Goal: Task Accomplishment & Management: Complete application form

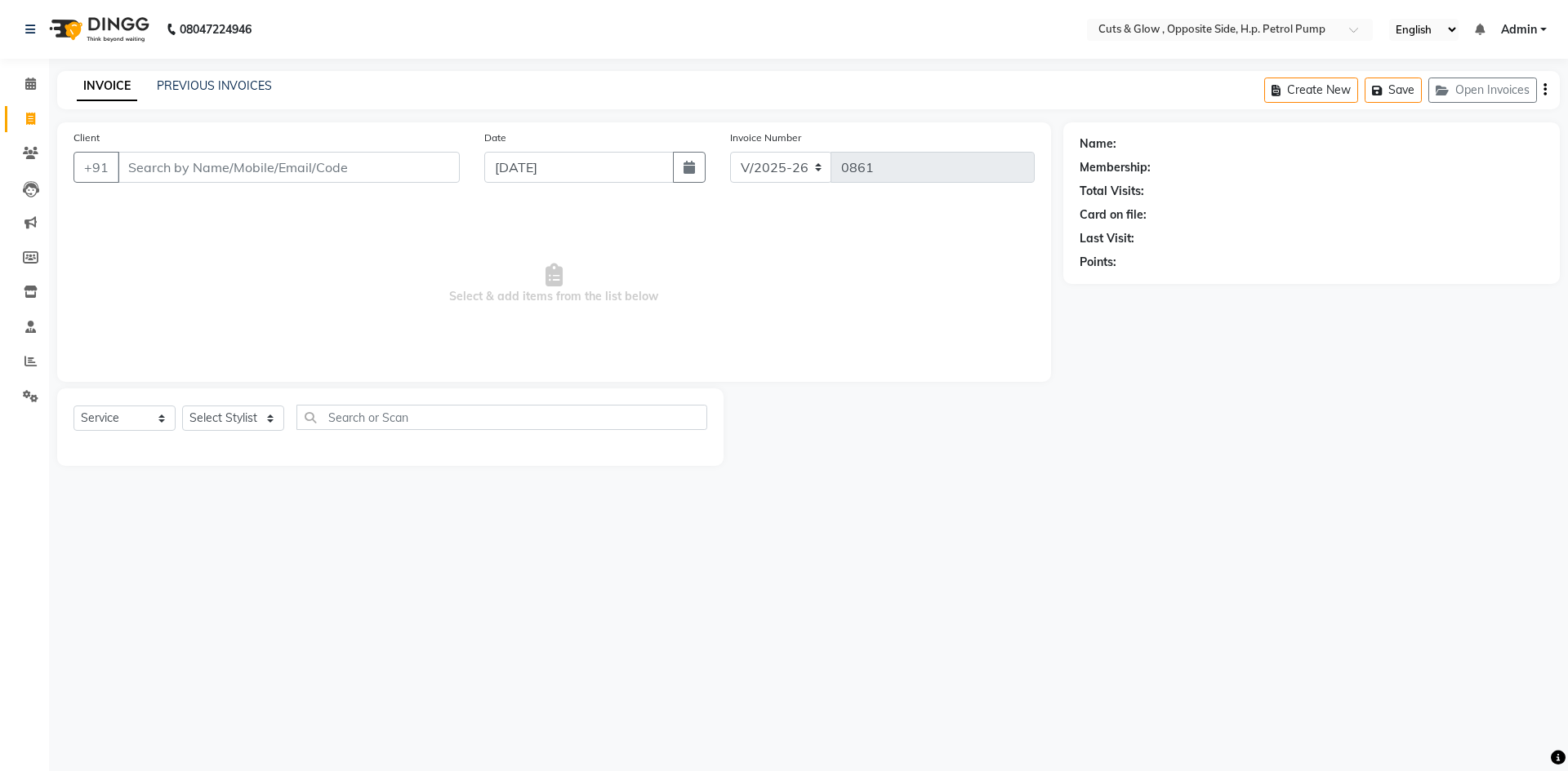
select select "6633"
select select "service"
click at [216, 174] on input "Client" at bounding box center [288, 167] width 342 height 31
type input "8510979227"
click at [420, 169] on span "Add Client" at bounding box center [418, 167] width 65 height 16
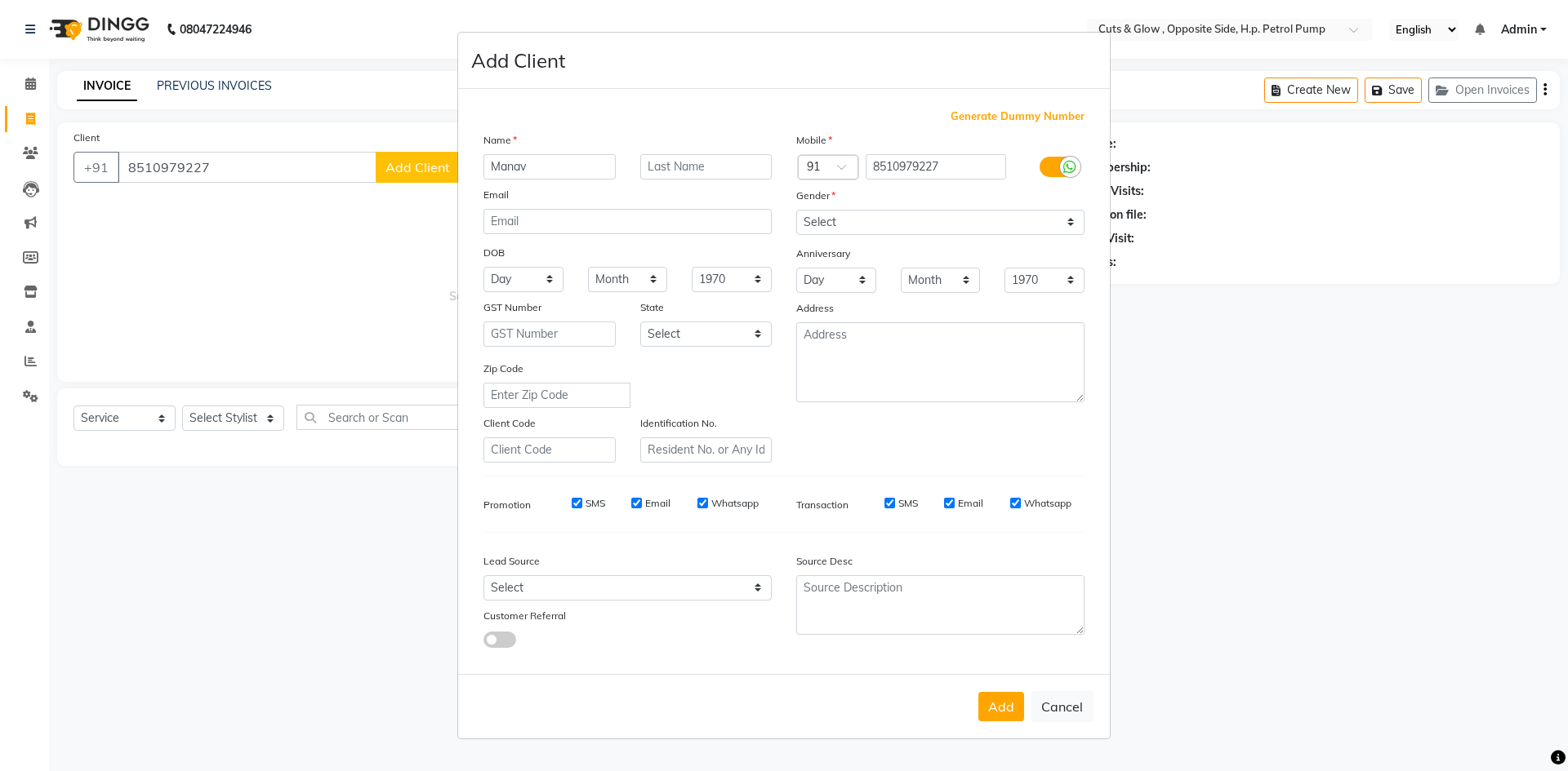
type input "Manav"
type input "Chaturvedi"
click at [926, 223] on select "Select [DEMOGRAPHIC_DATA] [DEMOGRAPHIC_DATA] Other Prefer Not To Say" at bounding box center [940, 223] width 288 height 25
select select "[DEMOGRAPHIC_DATA]"
click at [797, 210] on select "Select [DEMOGRAPHIC_DATA] [DEMOGRAPHIC_DATA] Other Prefer Not To Say" at bounding box center [940, 223] width 288 height 25
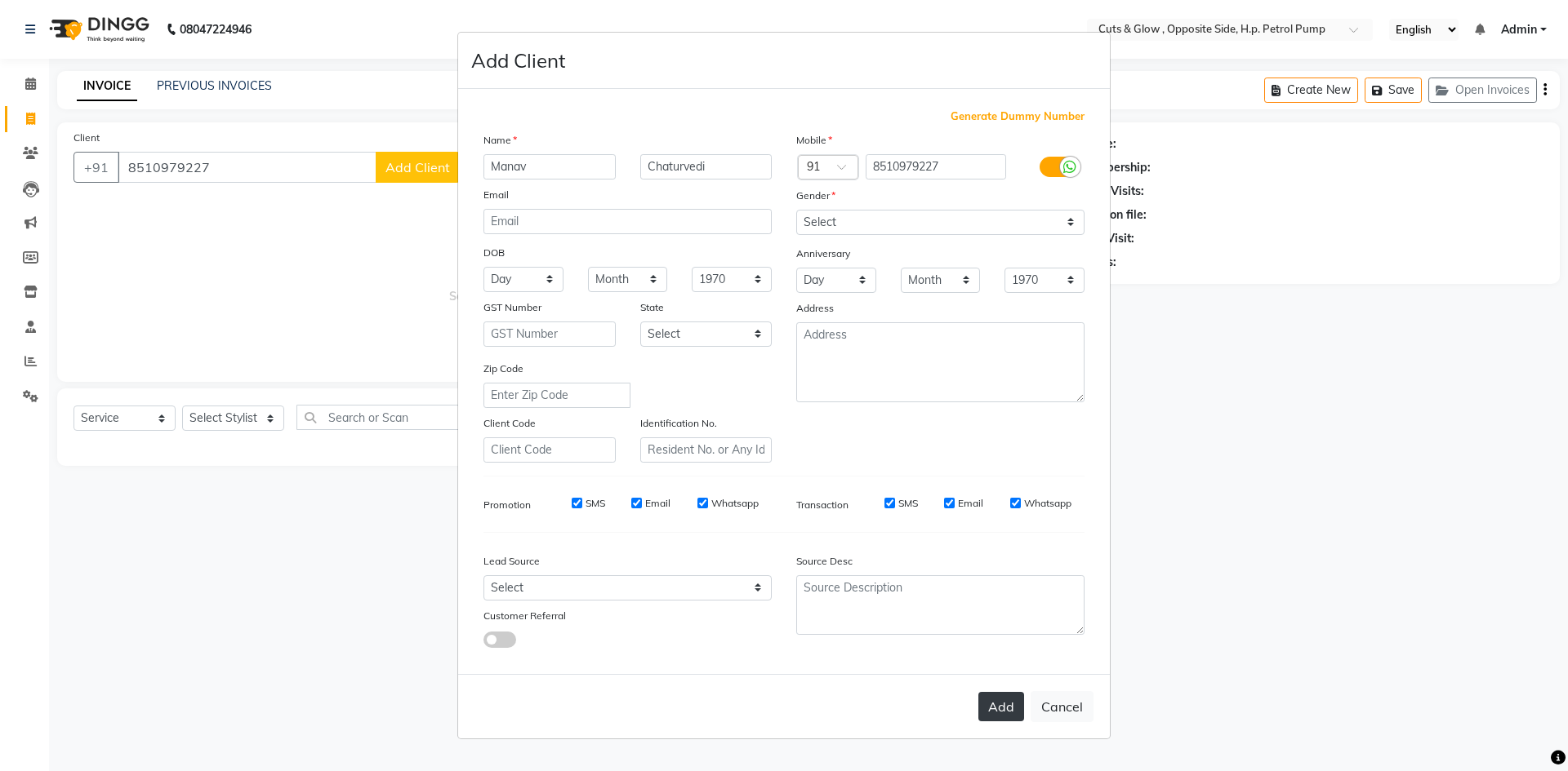
click at [995, 703] on button "Add" at bounding box center [1001, 706] width 45 height 29
select select
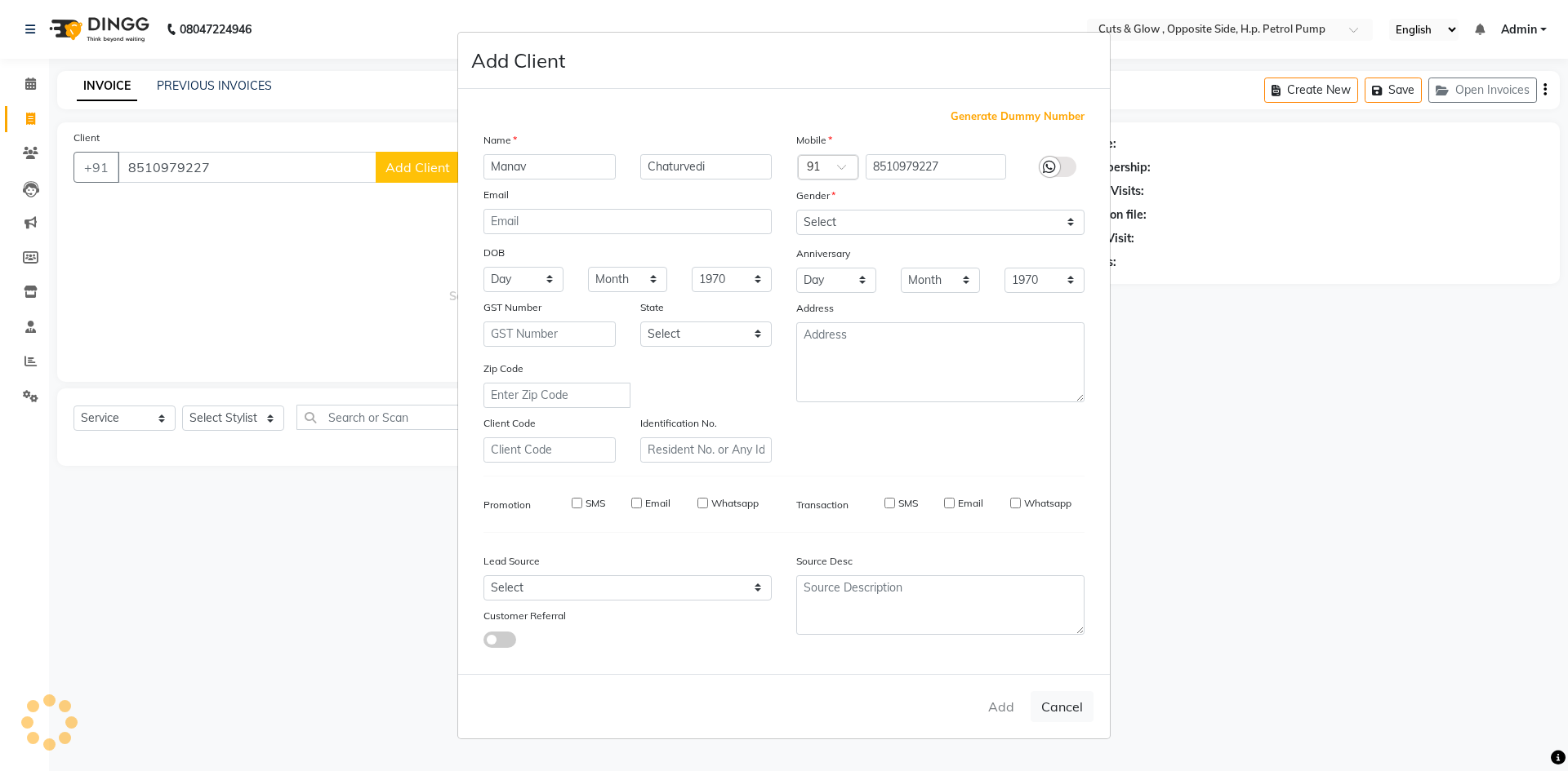
select select
checkbox input "false"
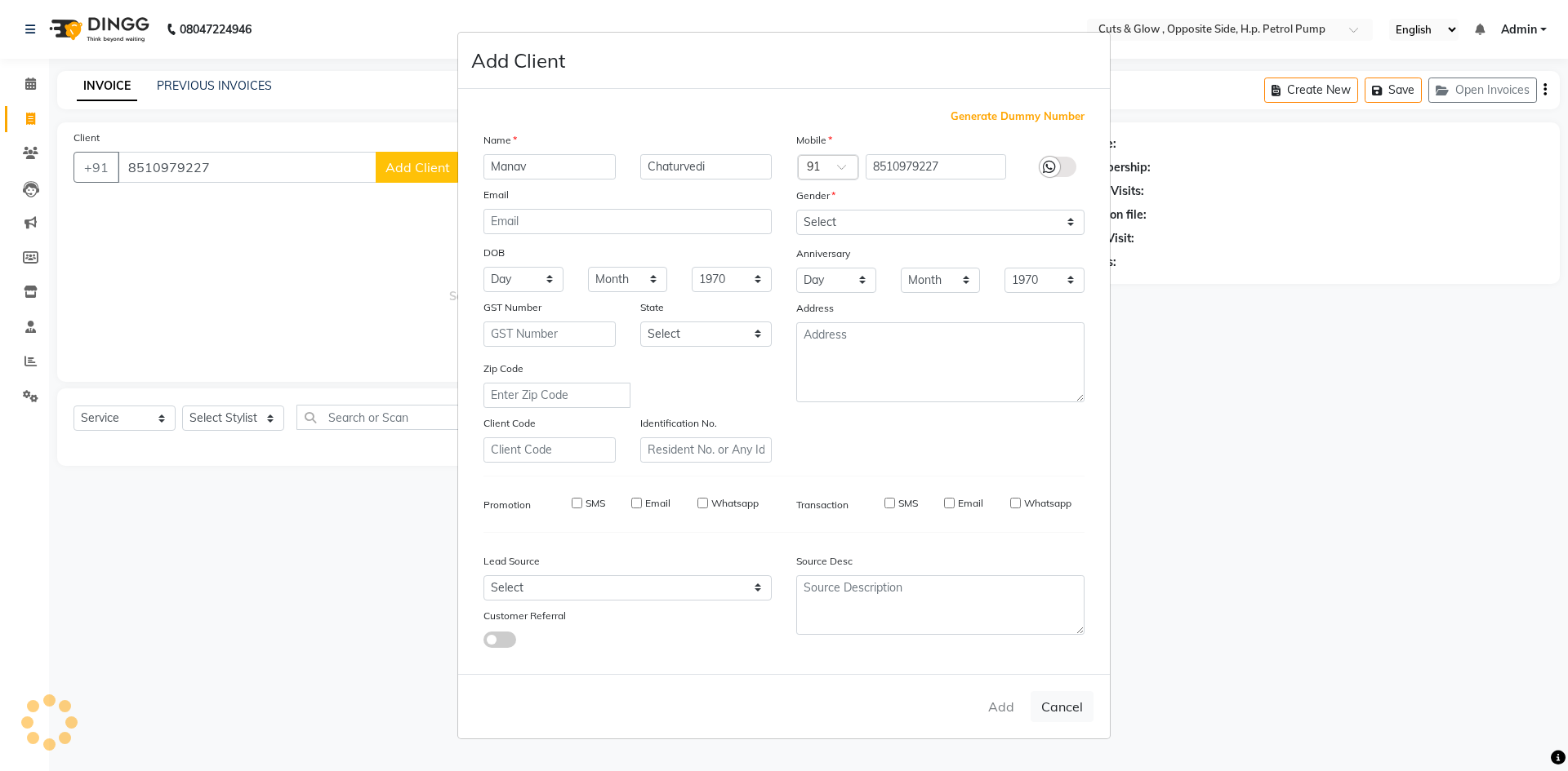
checkbox input "false"
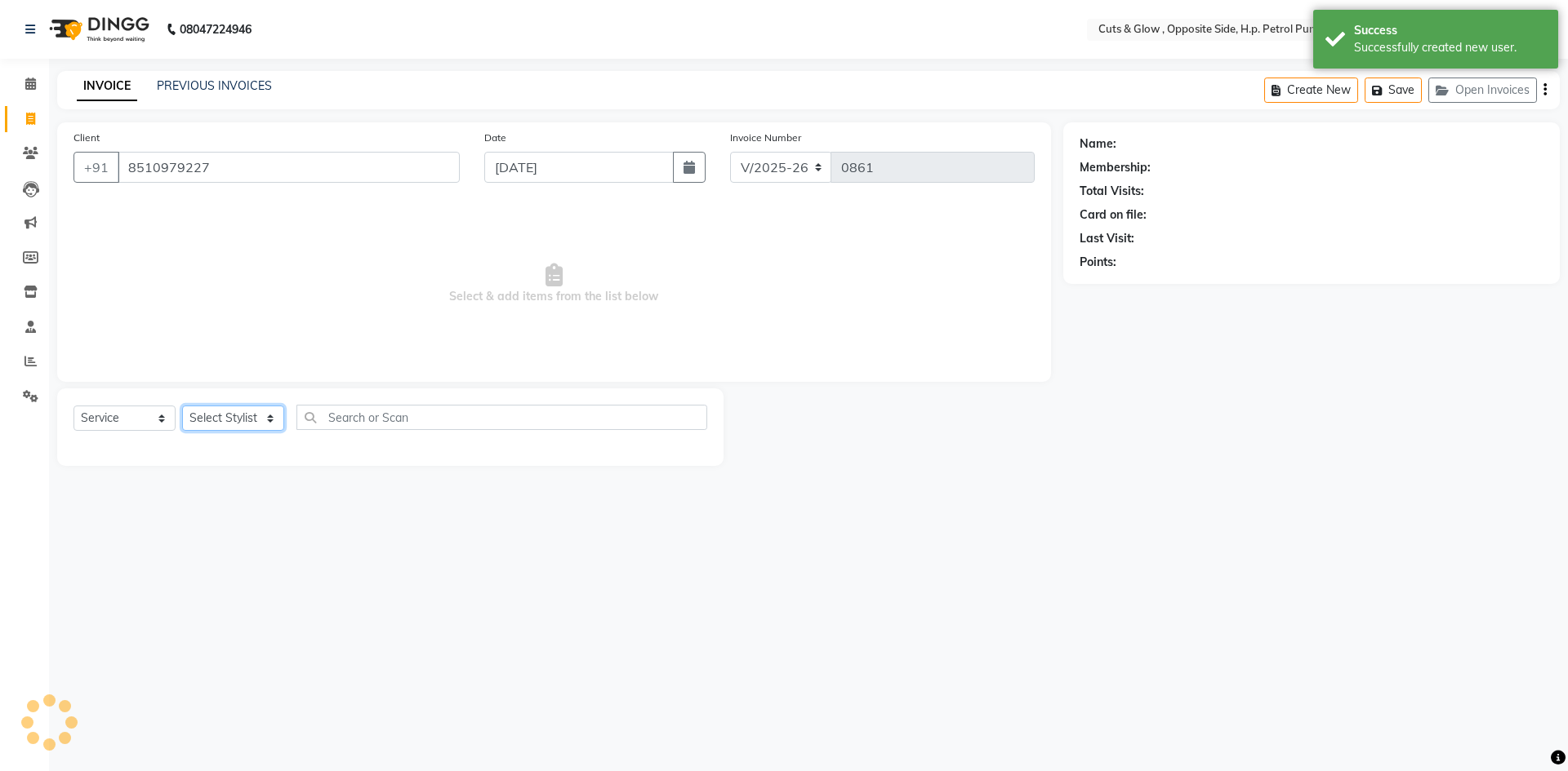
click at [233, 418] on select "Select Stylist [PERSON_NAME] [PERSON_NAME] [PERSON_NAME] [PERSON_NAME] Priyanka…" at bounding box center [233, 418] width 102 height 25
select select "52715"
click at [182, 406] on select "Select Stylist [PERSON_NAME] [PERSON_NAME] [PERSON_NAME] [PERSON_NAME] Priyanka…" at bounding box center [233, 418] width 102 height 25
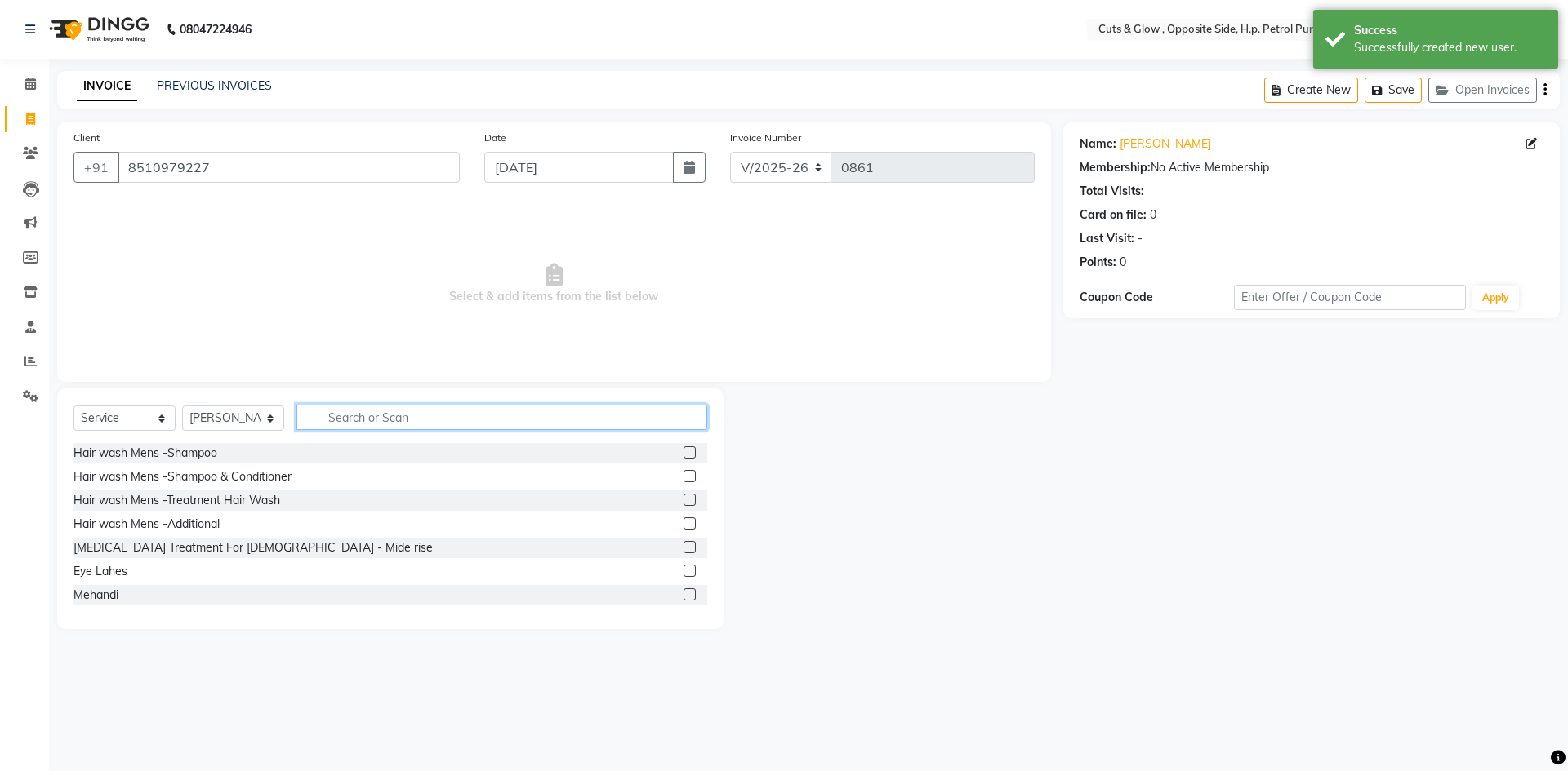
click at [417, 413] on input "text" at bounding box center [502, 417] width 411 height 25
type input "hair cut"
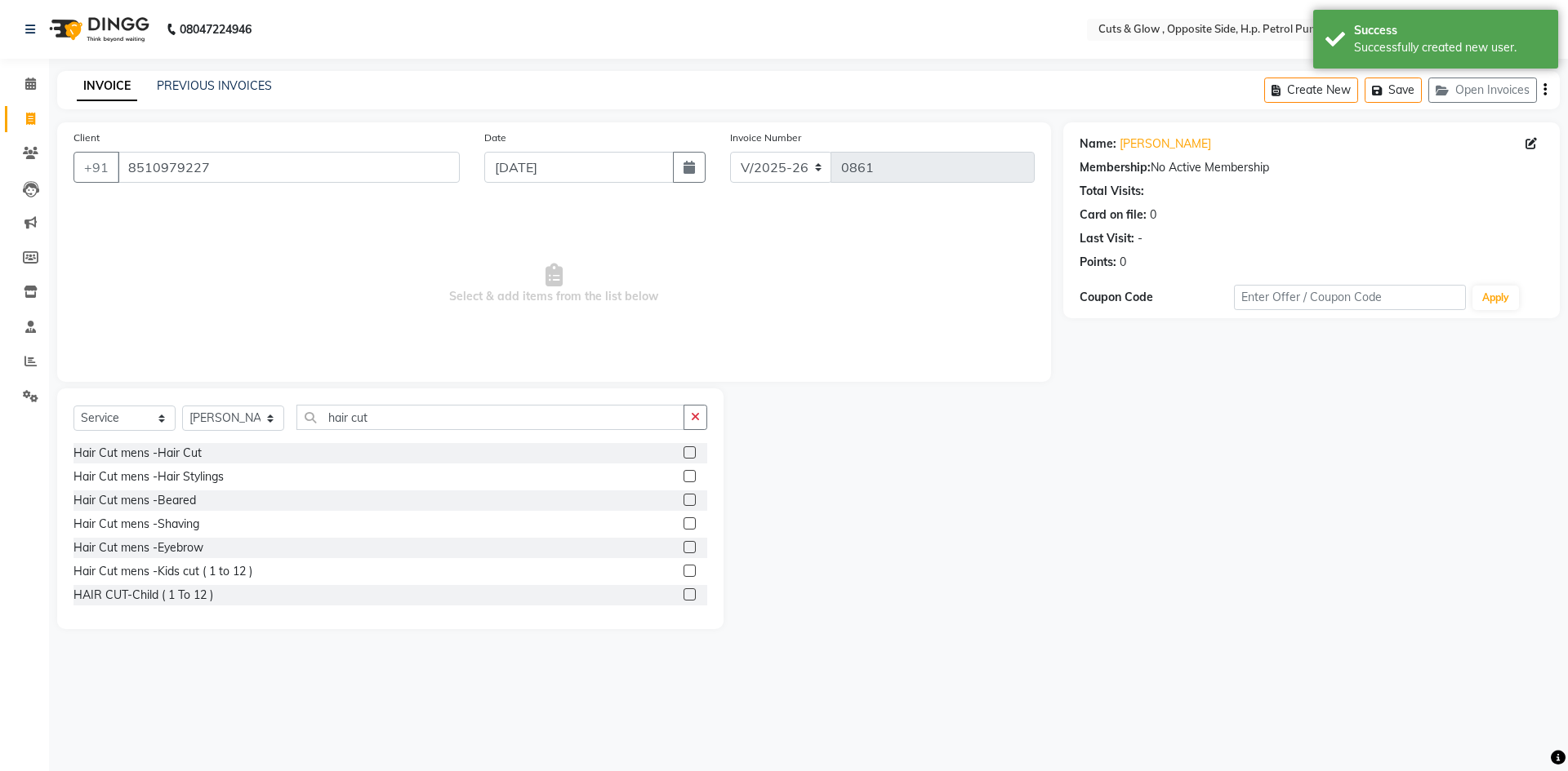
click at [684, 503] on label at bounding box center [690, 500] width 13 height 13
click at [684, 503] on input "checkbox" at bounding box center [689, 501] width 11 height 11
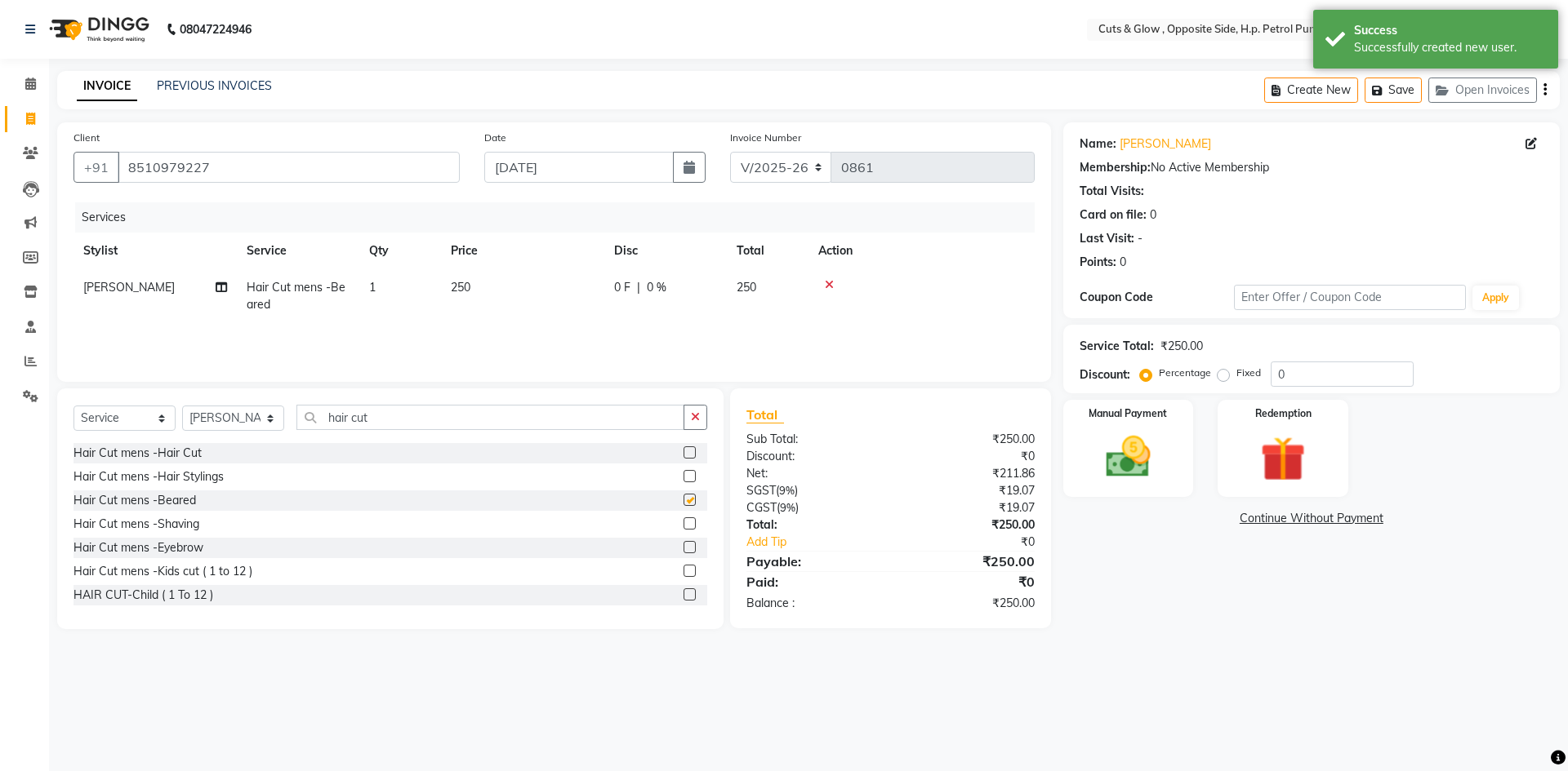
checkbox input "false"
click at [684, 452] on label at bounding box center [690, 453] width 13 height 13
click at [684, 452] on input "checkbox" at bounding box center [689, 454] width 11 height 11
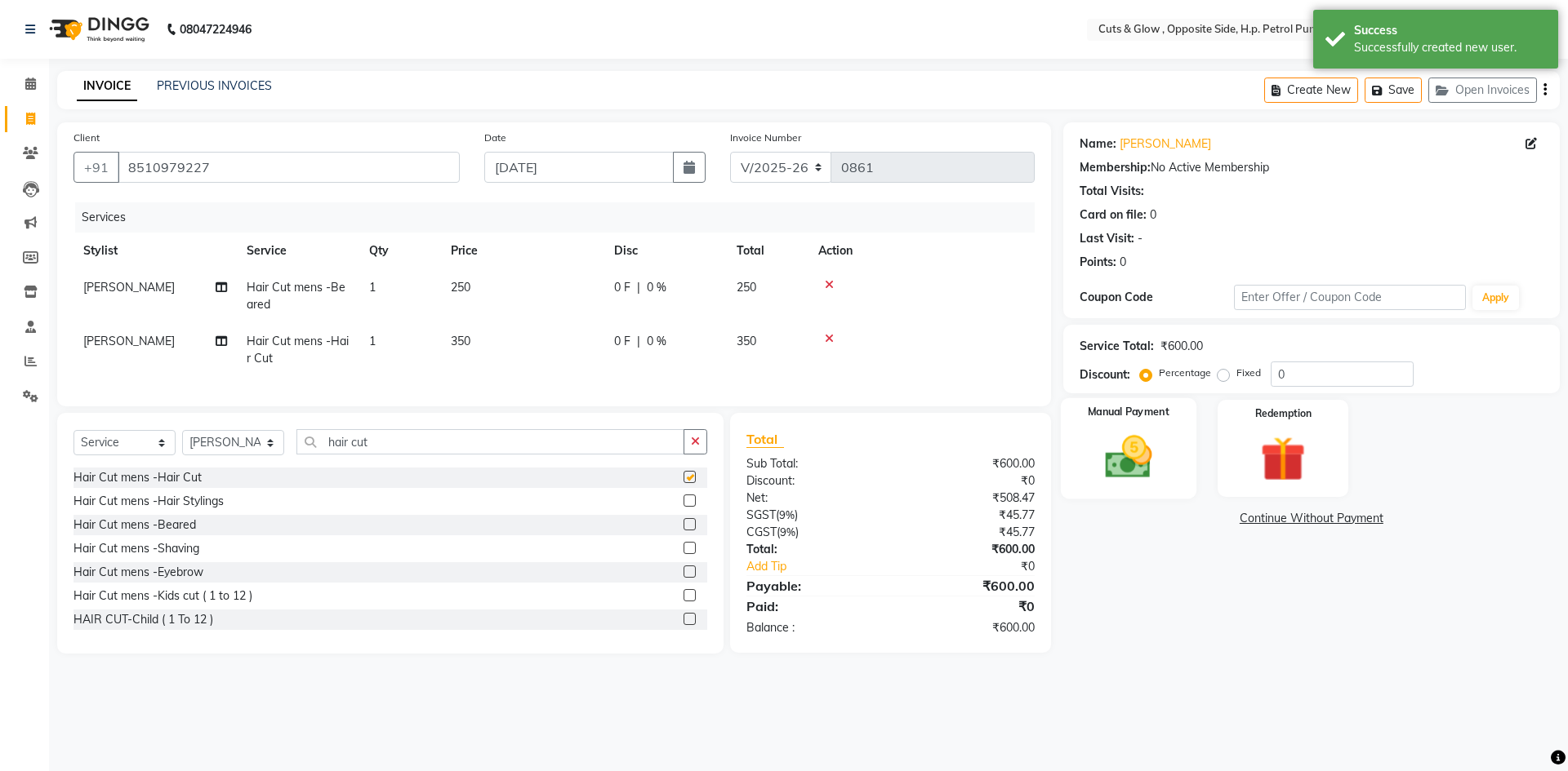
checkbox input "false"
click at [1071, 463] on div "Manual Payment" at bounding box center [1128, 448] width 135 height 101
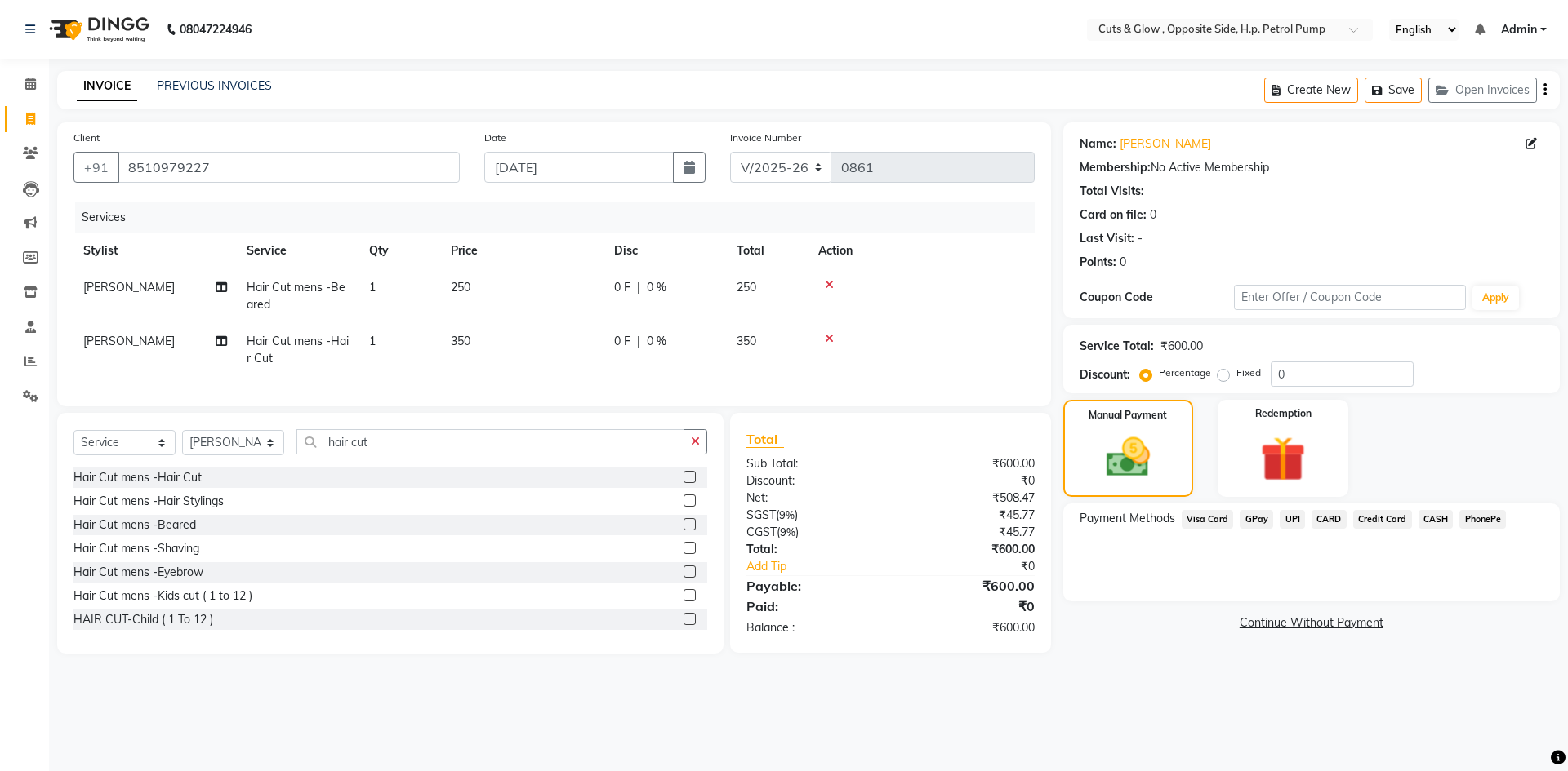
click at [1294, 515] on span "UPI" at bounding box center [1292, 519] width 25 height 18
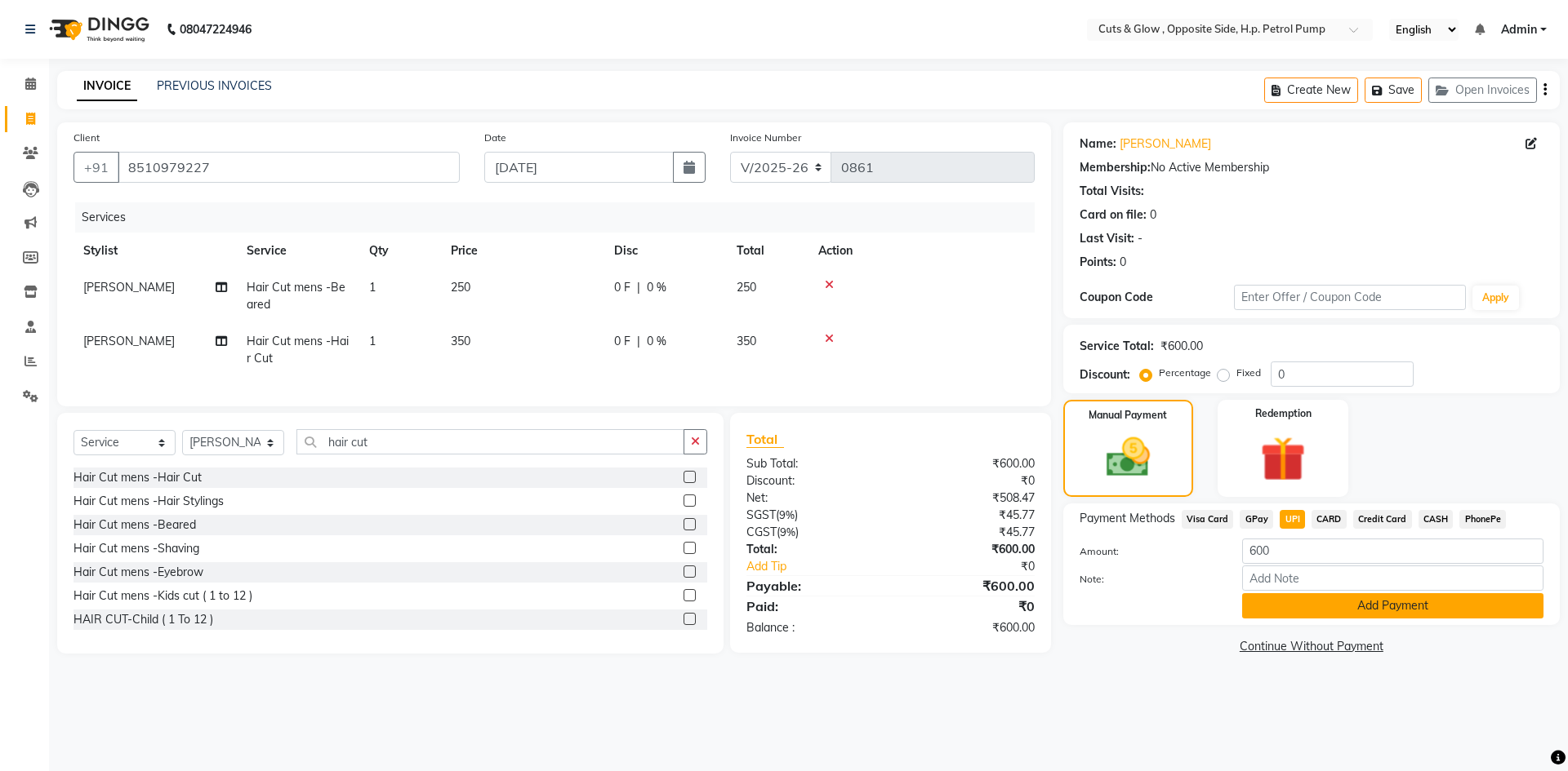
click at [1300, 605] on button "Add Payment" at bounding box center [1392, 606] width 302 height 25
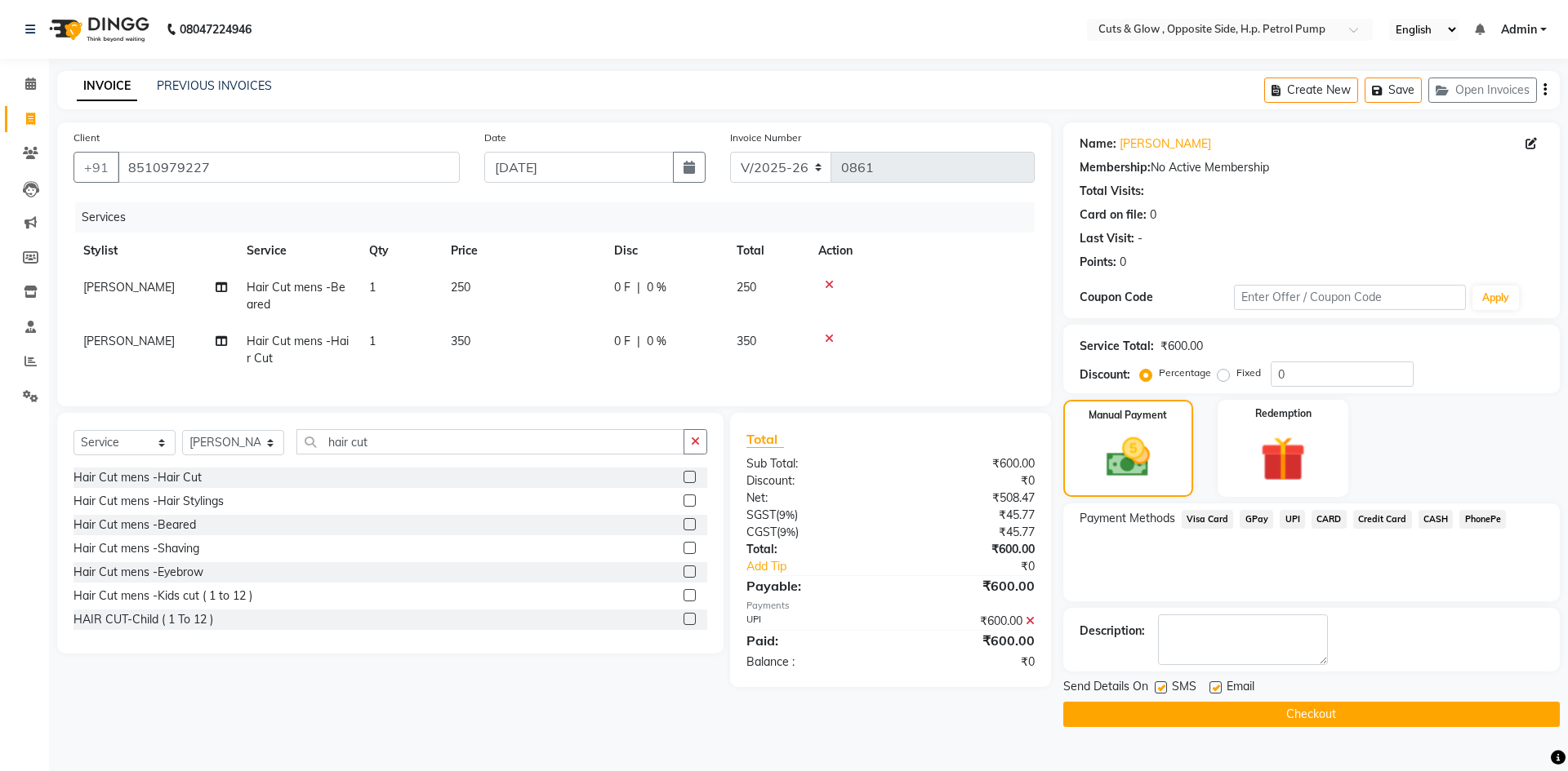
click at [1304, 710] on button "Checkout" at bounding box center [1311, 715] width 497 height 25
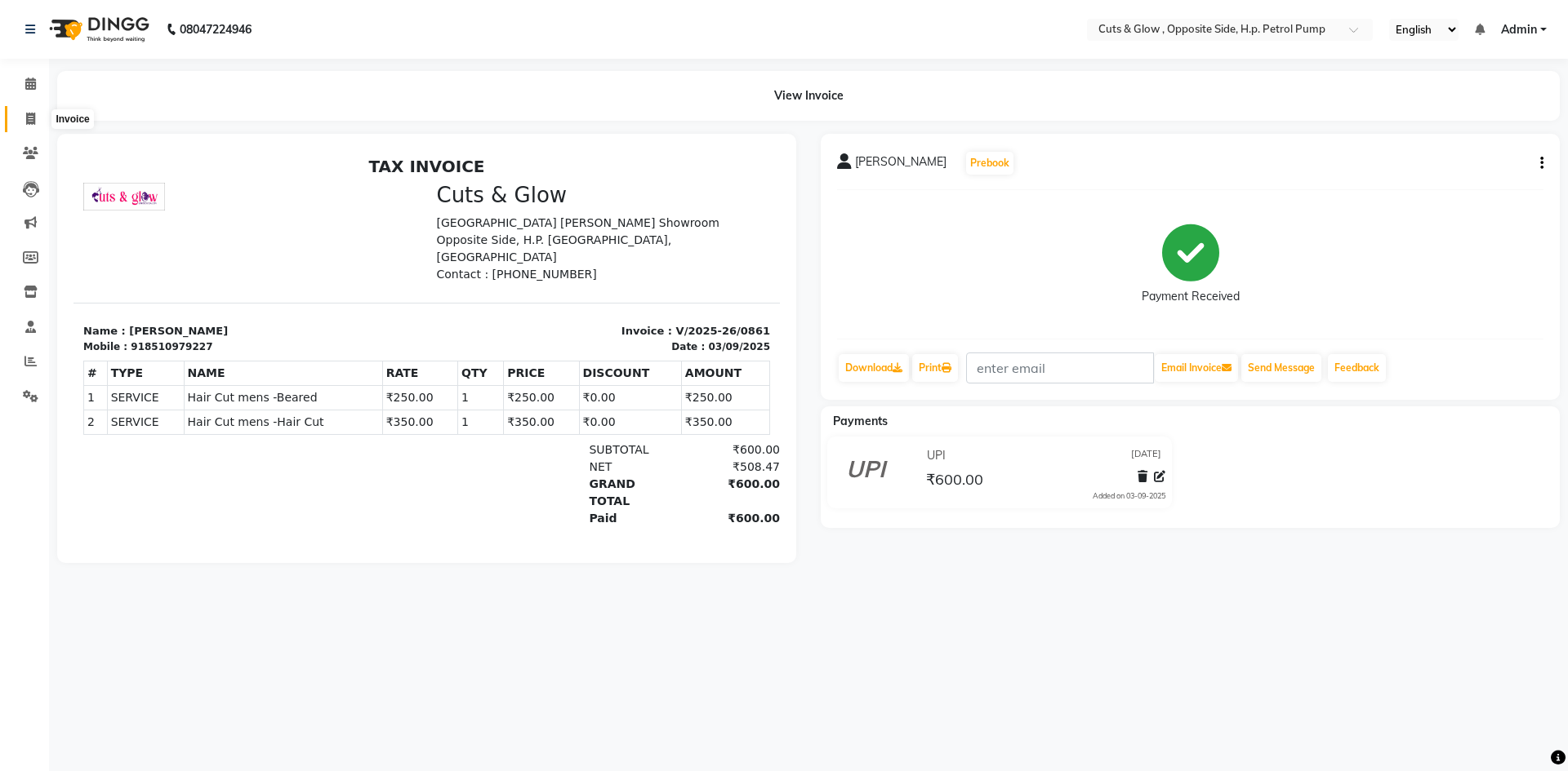
click at [37, 113] on span at bounding box center [30, 119] width 29 height 18
select select "service"
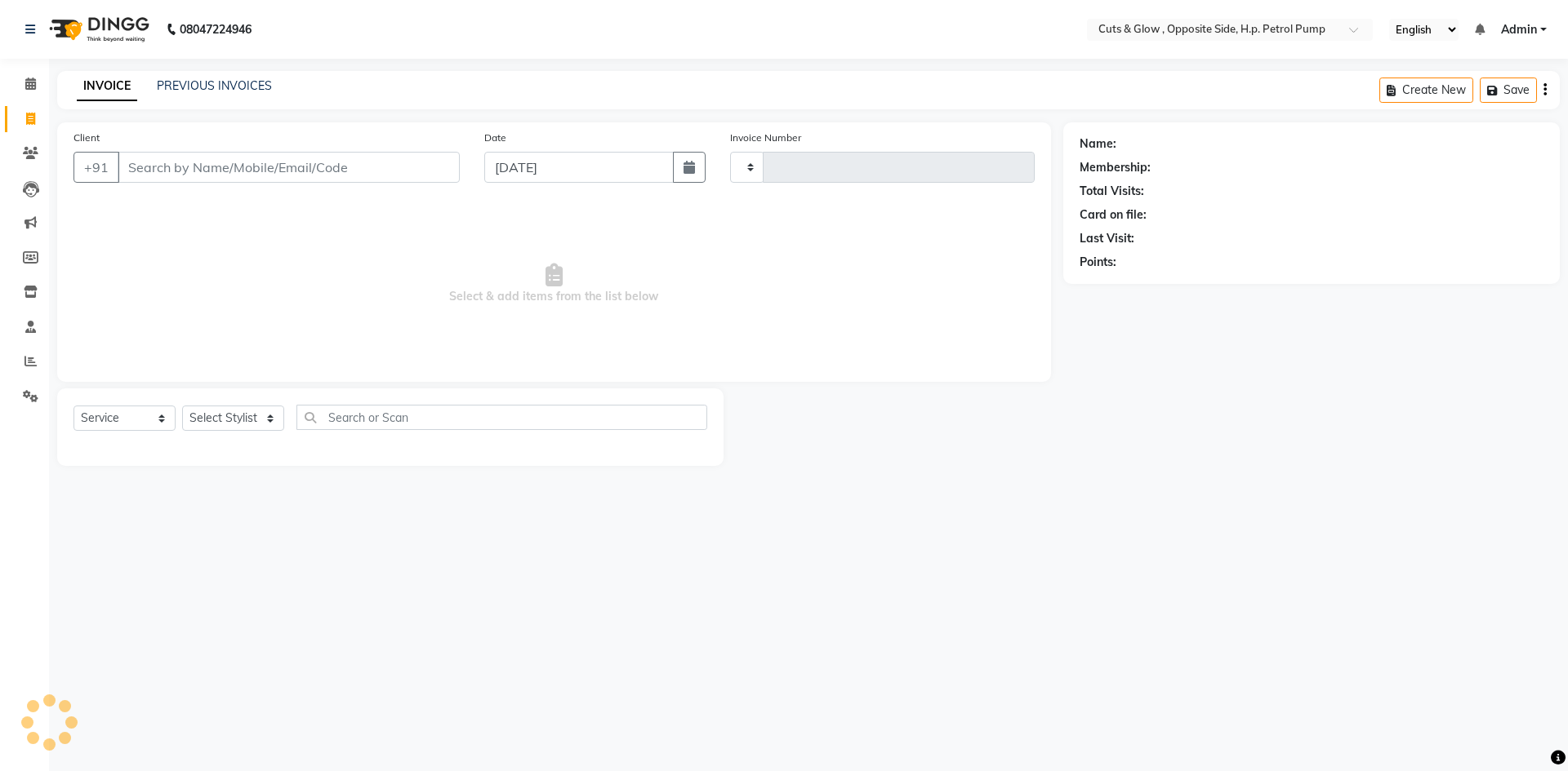
type input "0862"
select select "6633"
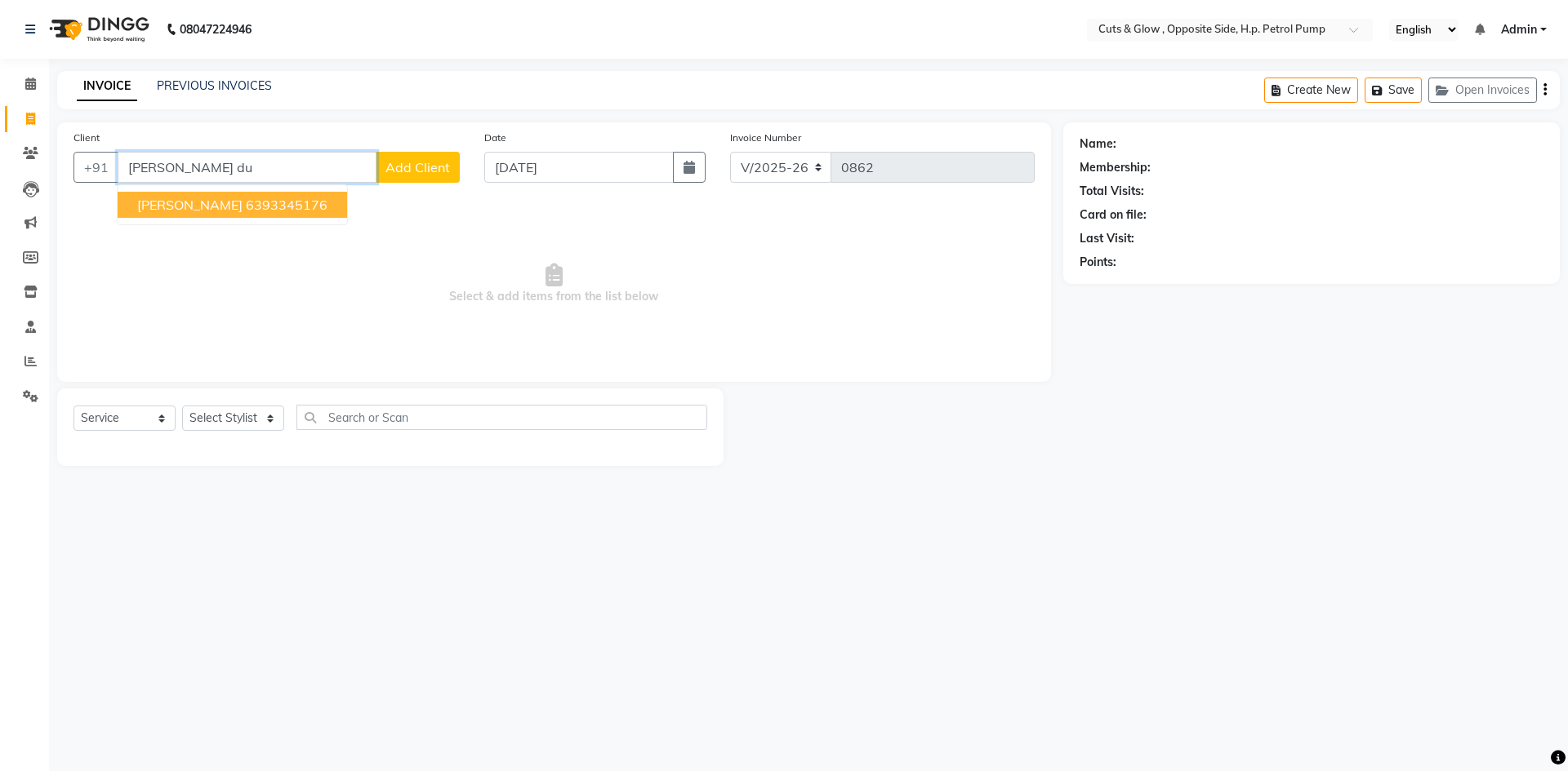
click at [200, 204] on span "[PERSON_NAME]" at bounding box center [189, 204] width 105 height 16
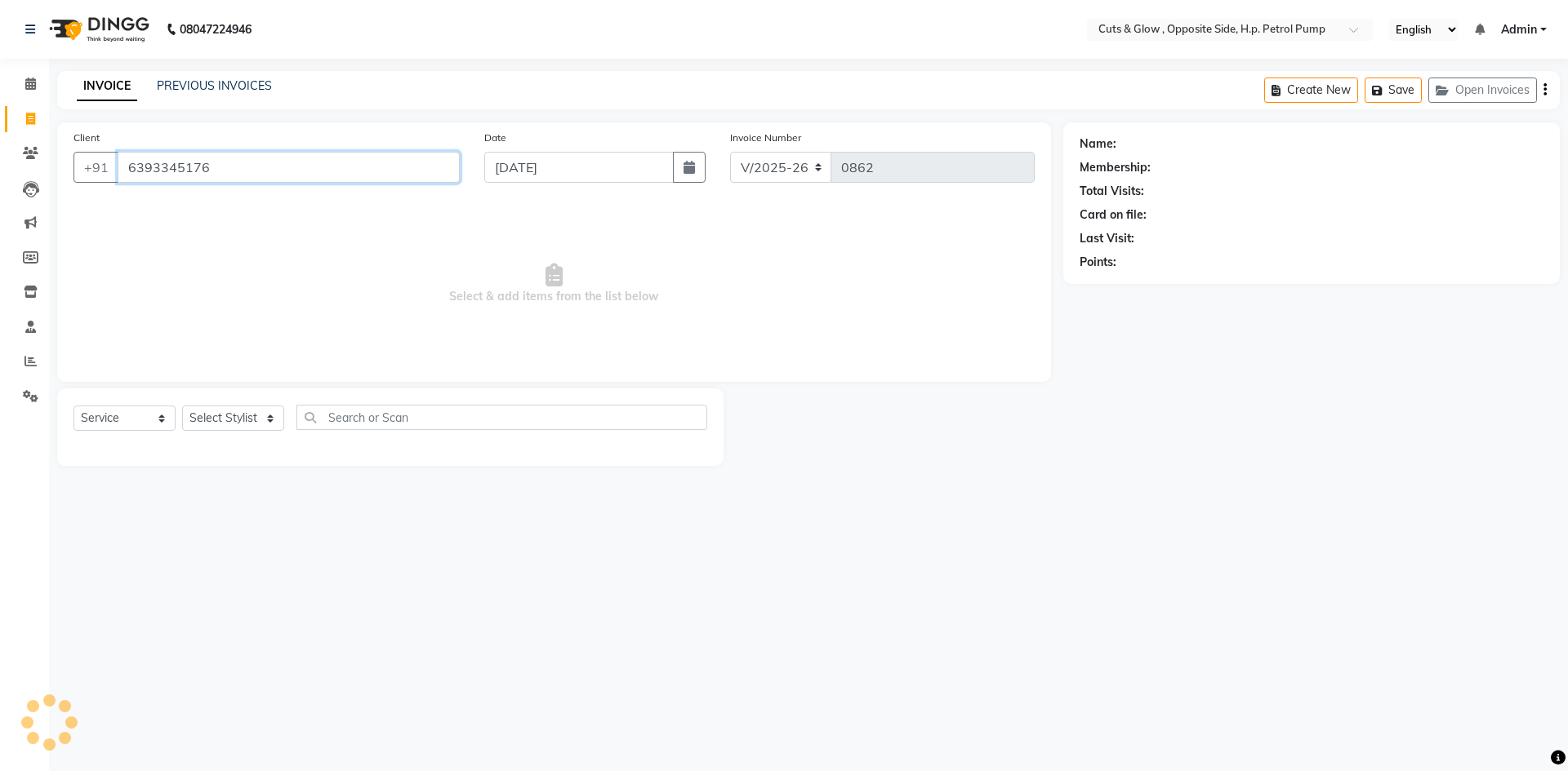
type input "6393345176"
click at [225, 421] on select "Select Stylist [PERSON_NAME] [PERSON_NAME] [PERSON_NAME] [PERSON_NAME] Priyanka…" at bounding box center [233, 418] width 102 height 25
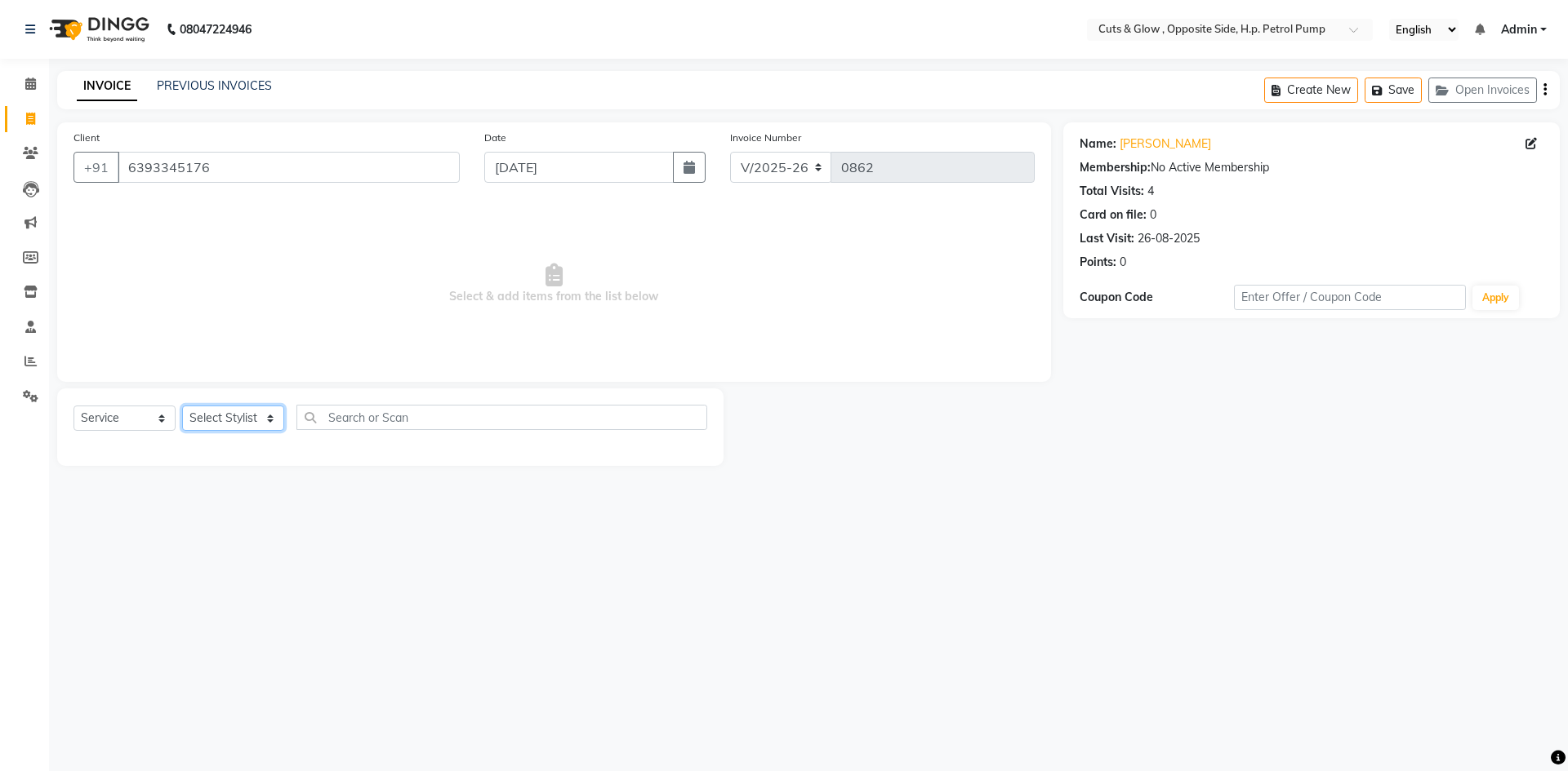
select select "63279"
click at [182, 406] on select "Select Stylist [PERSON_NAME] [PERSON_NAME] [PERSON_NAME] [PERSON_NAME] Priyanka…" at bounding box center [233, 418] width 102 height 25
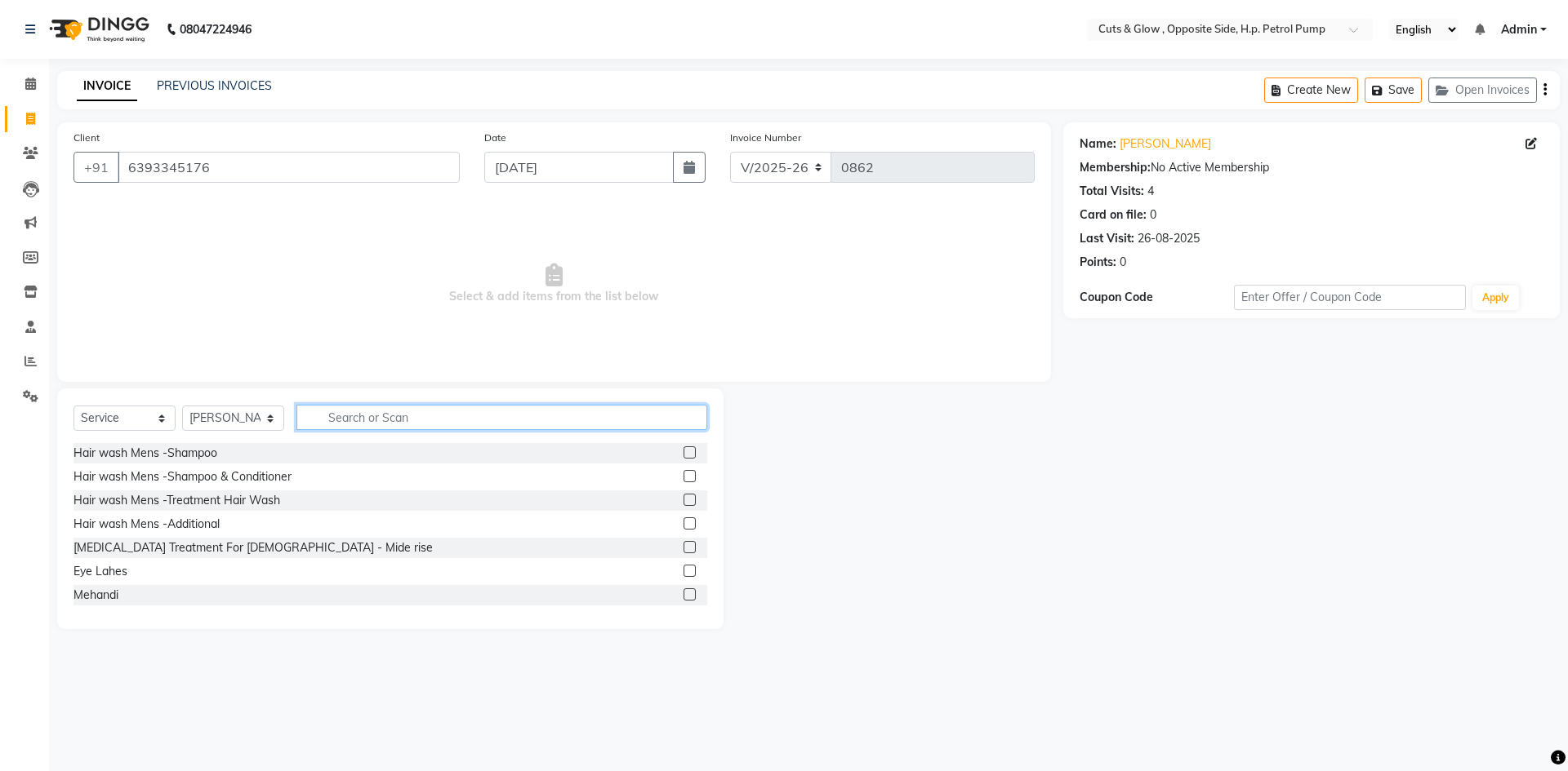
click at [360, 420] on input "text" at bounding box center [502, 417] width 411 height 25
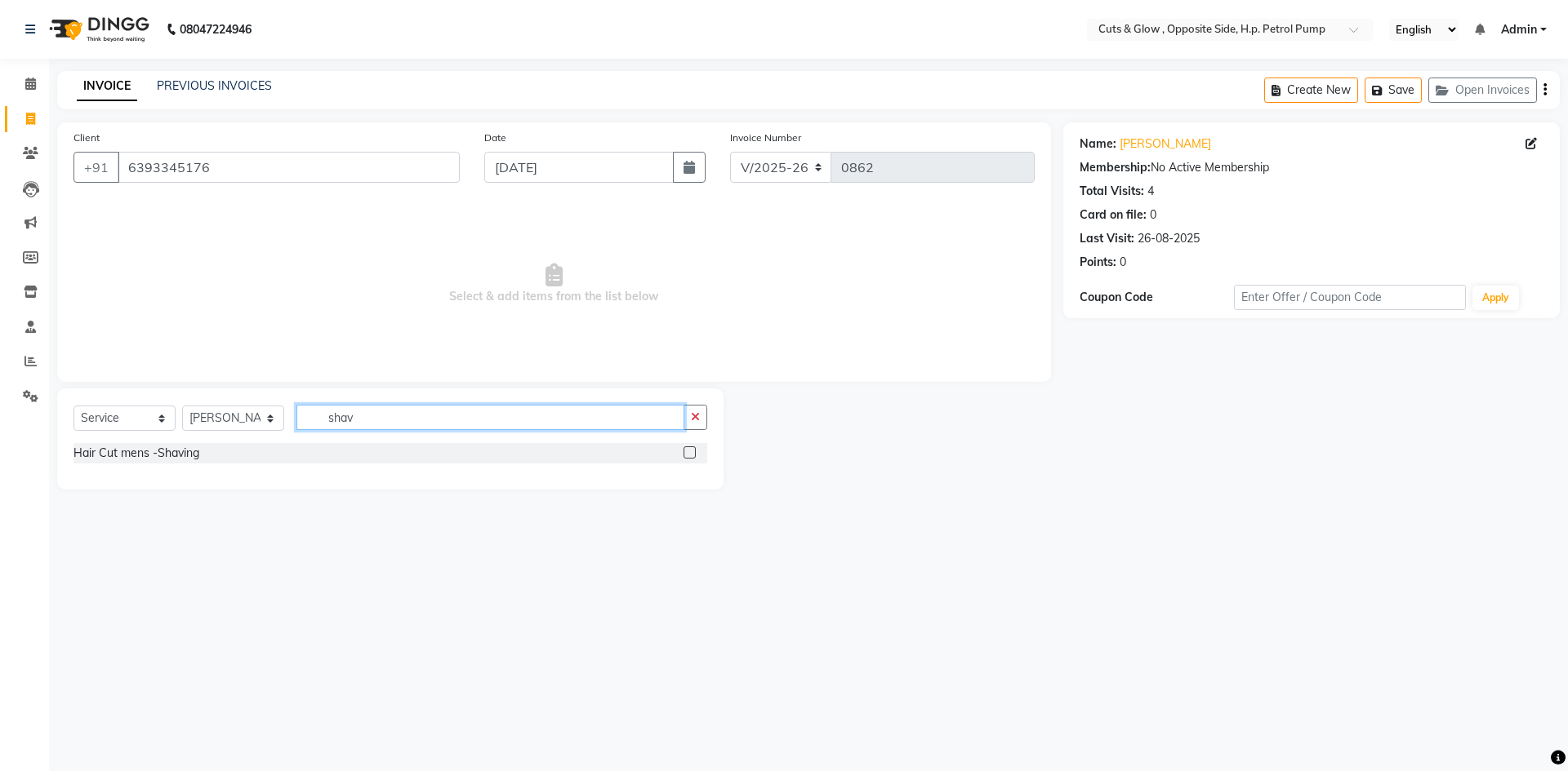
type input "shav"
click at [695, 451] on label at bounding box center [690, 453] width 13 height 13
click at [694, 451] on input "checkbox" at bounding box center [689, 454] width 11 height 11
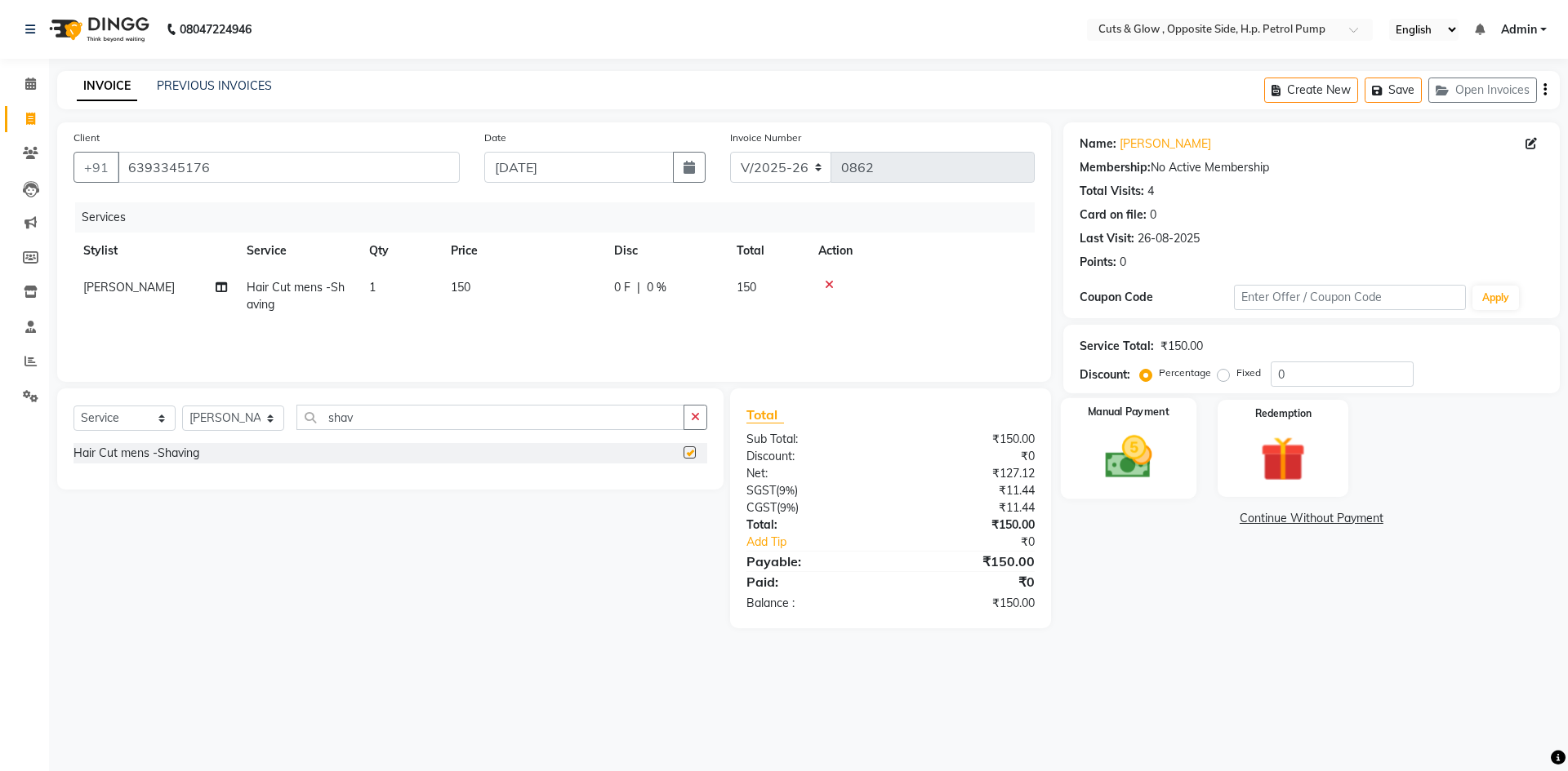
checkbox input "false"
click at [1171, 451] on div "Manual Payment" at bounding box center [1128, 448] width 135 height 101
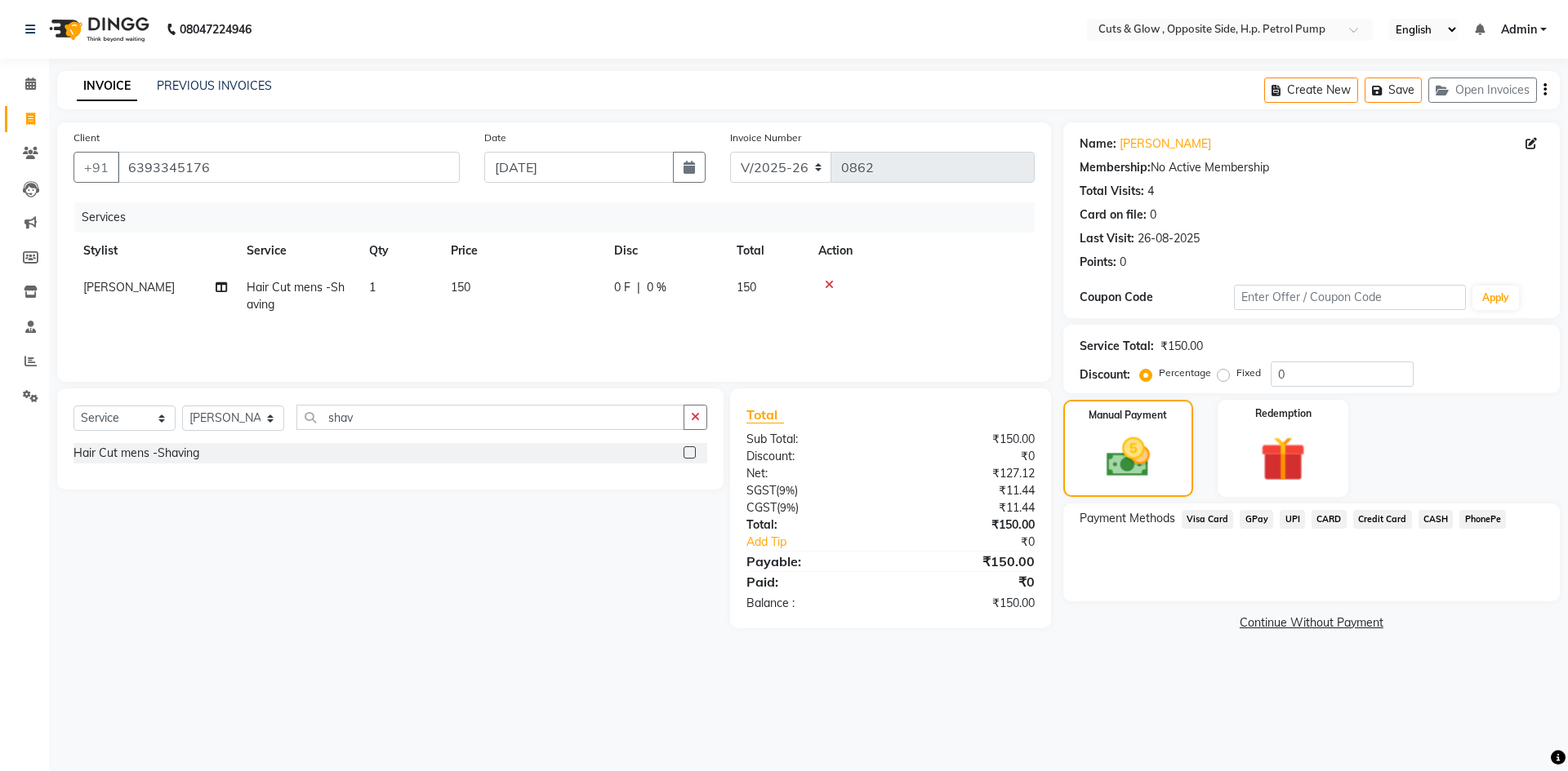
click at [1438, 517] on span "CASH" at bounding box center [1436, 519] width 35 height 18
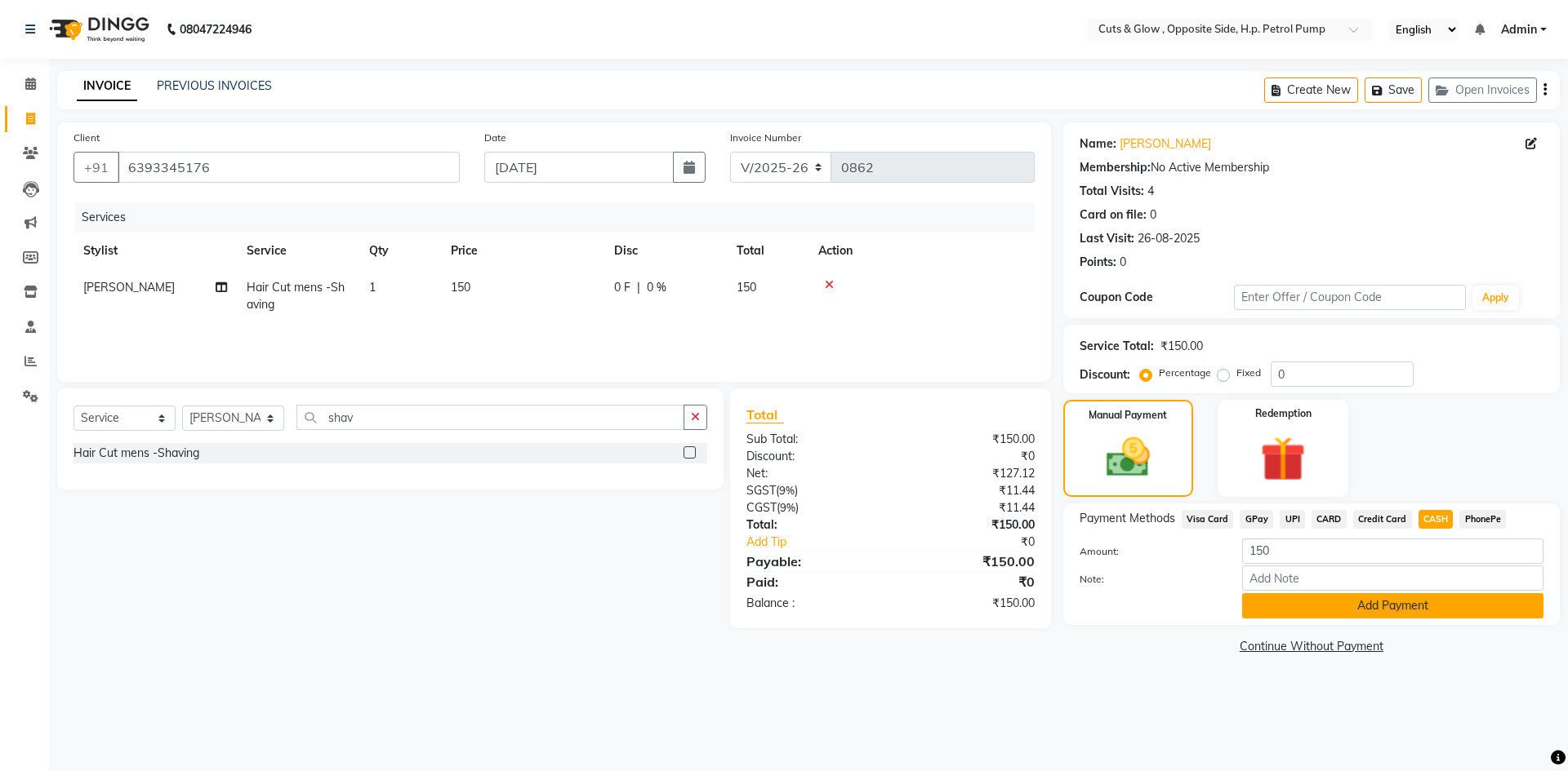
click at [1408, 606] on button "Add Payment" at bounding box center [1392, 606] width 302 height 25
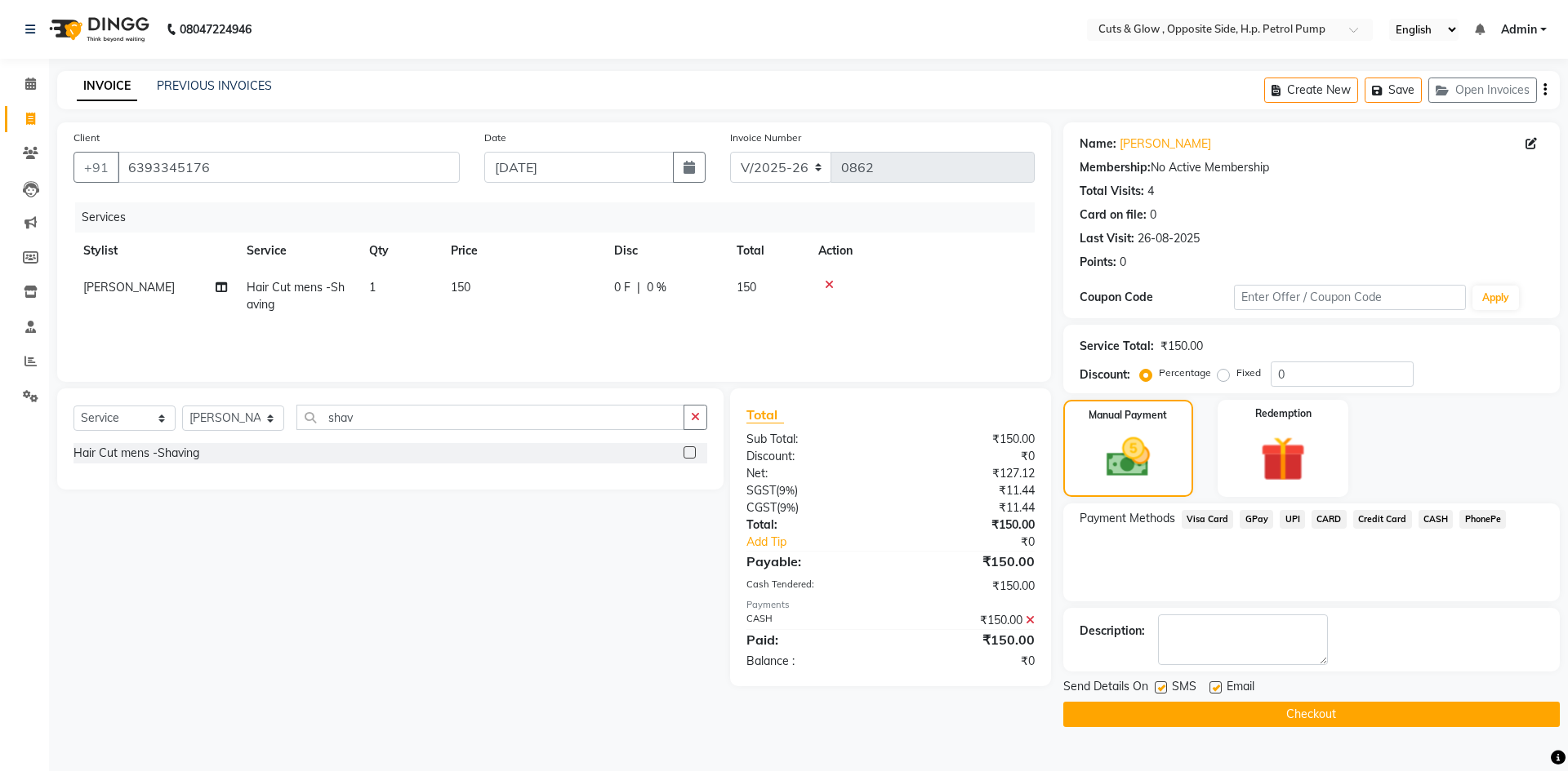
click at [1413, 716] on button "Checkout" at bounding box center [1311, 715] width 497 height 25
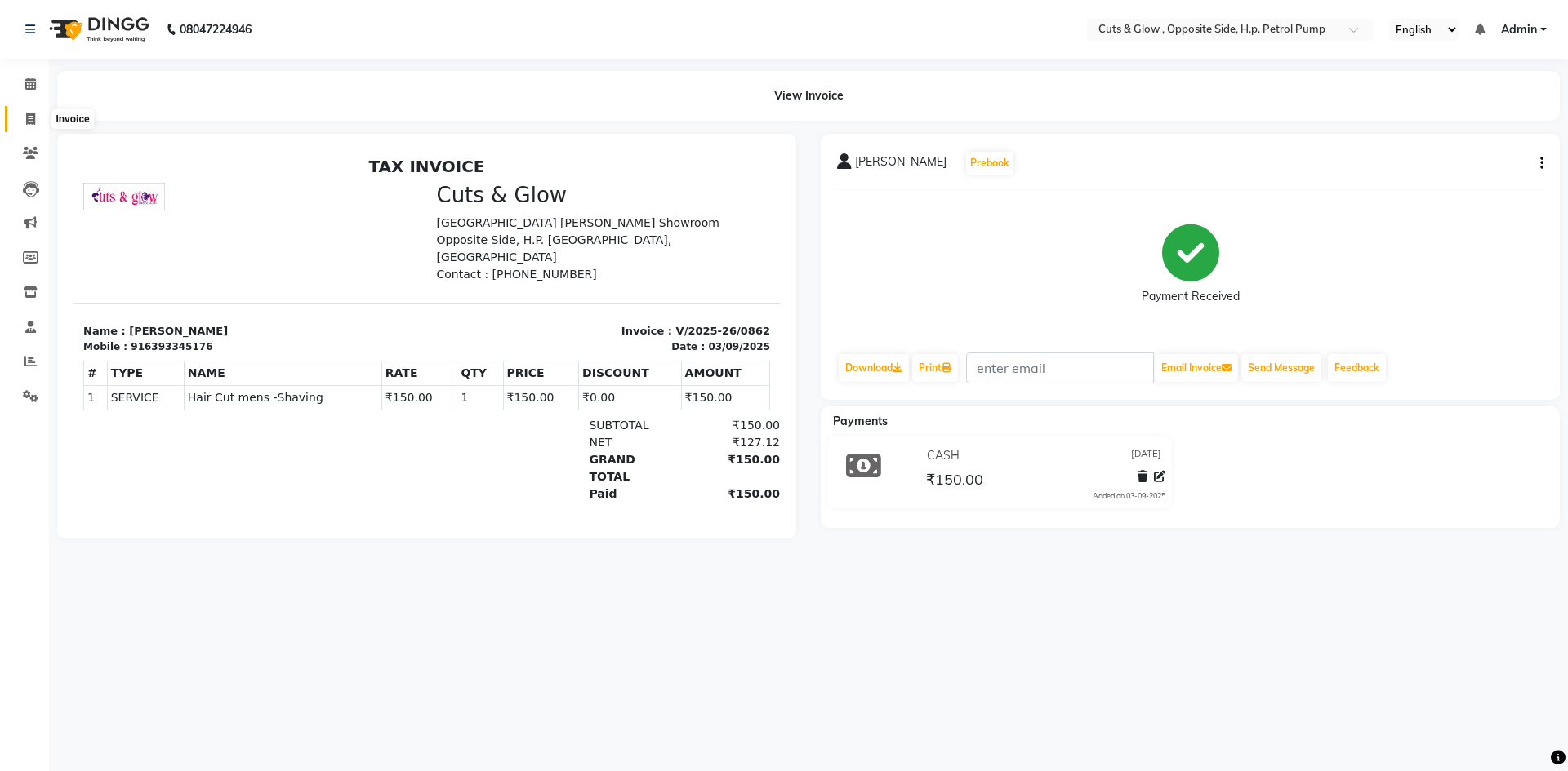
click at [20, 114] on span at bounding box center [30, 119] width 29 height 18
select select "service"
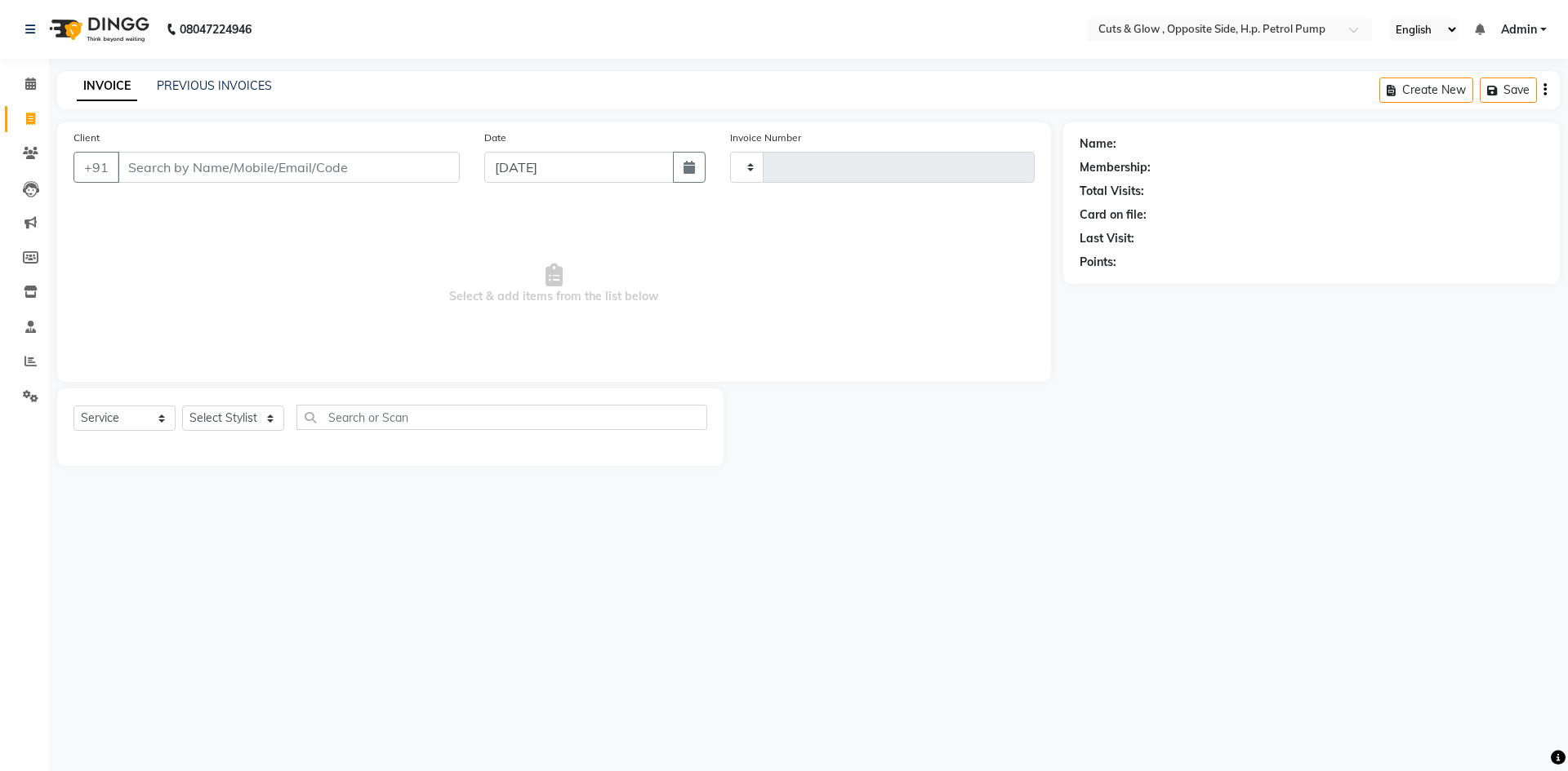
type input "0863"
select select "6633"
